Goal: Find specific page/section: Find specific page/section

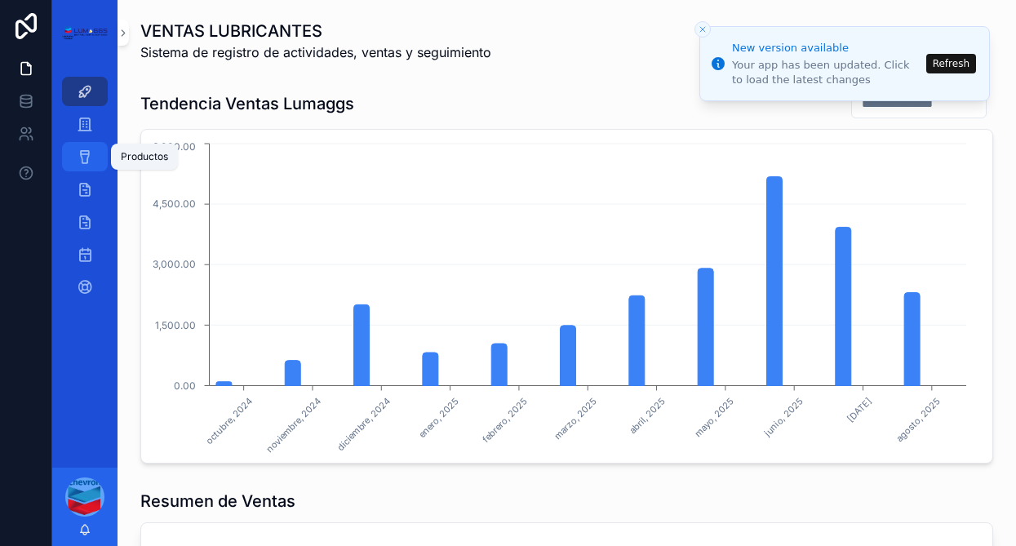
click at [89, 153] on icon "scrollable content" at bounding box center [85, 157] width 16 height 16
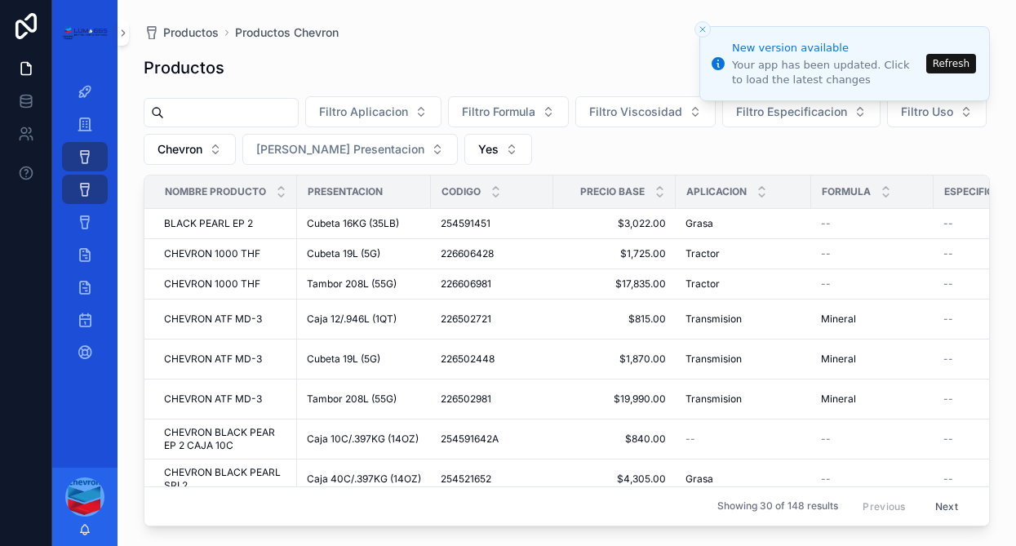
click at [946, 65] on button "Refresh" at bounding box center [951, 64] width 50 height 20
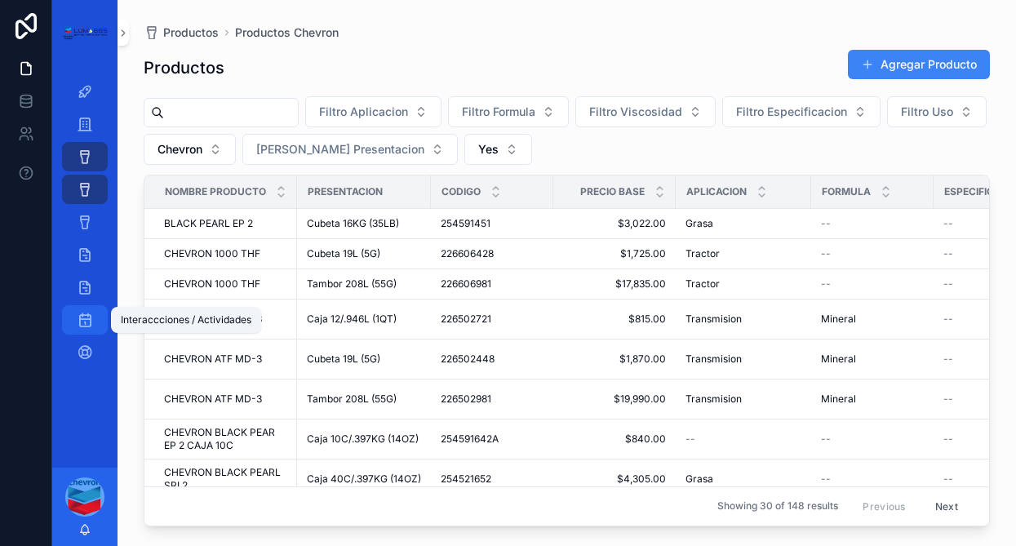
click at [84, 321] on icon "scrollable content" at bounding box center [85, 320] width 16 height 16
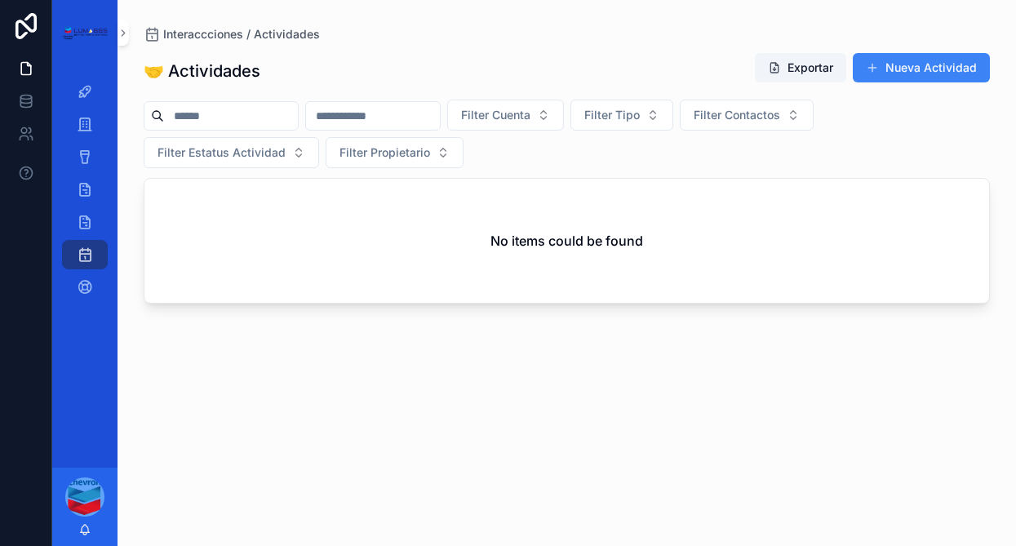
click at [79, 507] on div "scrollable content" at bounding box center [84, 496] width 39 height 39
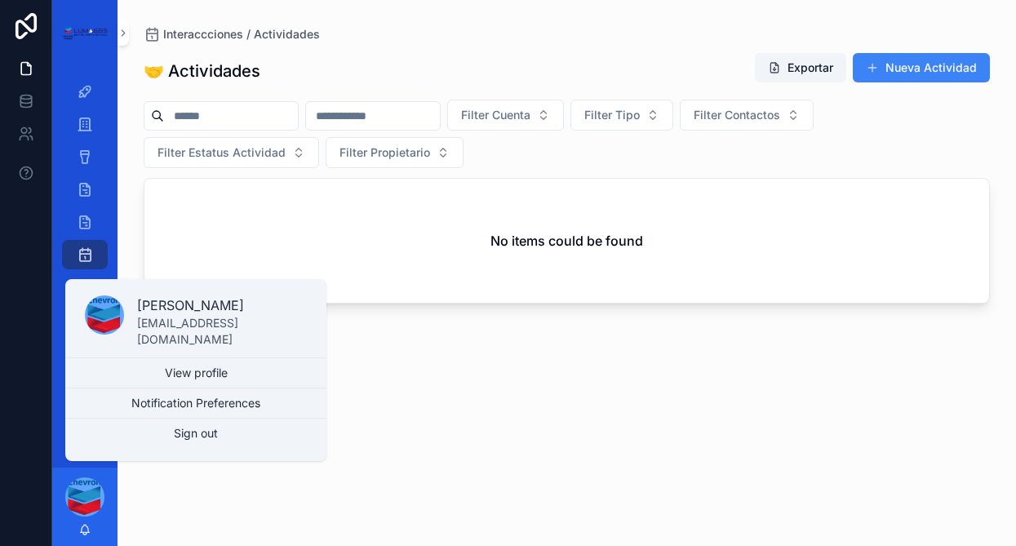
click at [488, 350] on div "🤝 Actividades Exportar Nueva Actividad Filter Cuenta Filter Tipo Filter Contact…" at bounding box center [567, 284] width 846 height 484
